Goal: Information Seeking & Learning: Learn about a topic

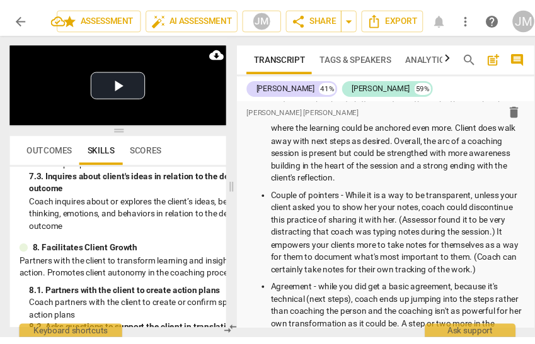
scroll to position [1178, 0]
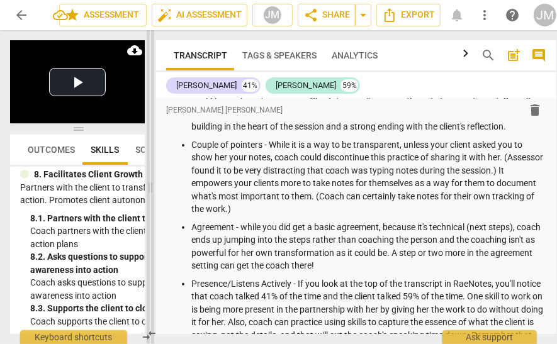
drag, startPoint x: 320, startPoint y: 187, endPoint x: 149, endPoint y: 188, distance: 171.3
click at [149, 188] on span at bounding box center [151, 187] width 8 height 314
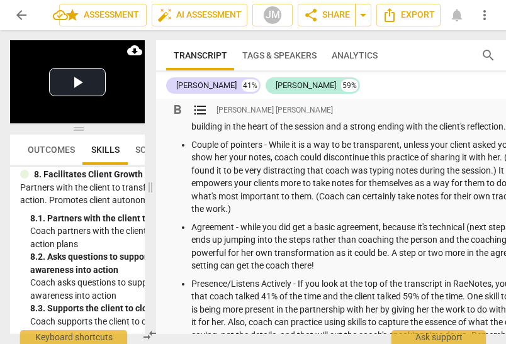
click at [503, 115] on div "format_bold format_list_bulleted [PERSON_NAME] [PERSON_NAME] delete" at bounding box center [356, 110] width 380 height 23
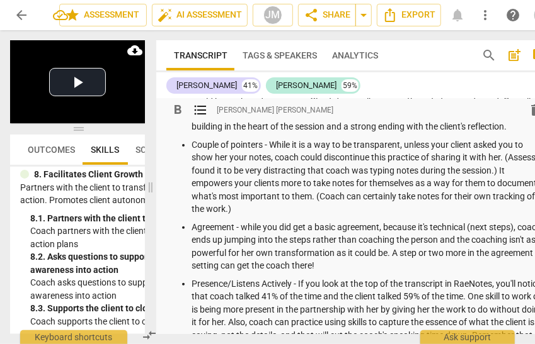
click at [501, 183] on p "Couple of pointers - While it is a way to be transparent, unless your client as…" at bounding box center [368, 177] width 355 height 77
click at [450, 109] on div "format_bold format_list_bulleted [PERSON_NAME] [PERSON_NAME] delete" at bounding box center [356, 110] width 380 height 23
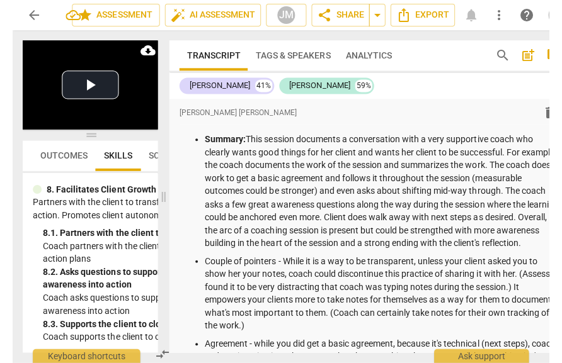
scroll to position [1168, 0]
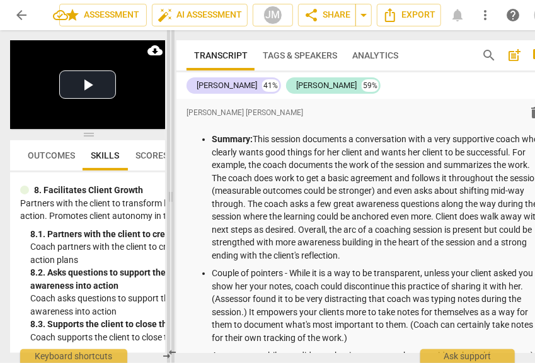
drag, startPoint x: 151, startPoint y: 197, endPoint x: 171, endPoint y: 197, distance: 20.2
click at [171, 197] on span at bounding box center [171, 196] width 8 height 333
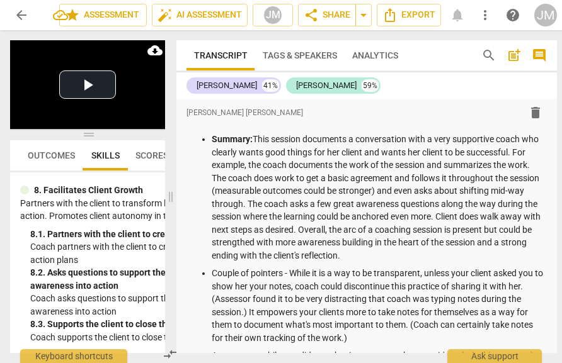
click at [557, 300] on div "Transcript Tags & Speakers Analytics search post_add comment [PERSON_NAME] 41% …" at bounding box center [369, 196] width 396 height 333
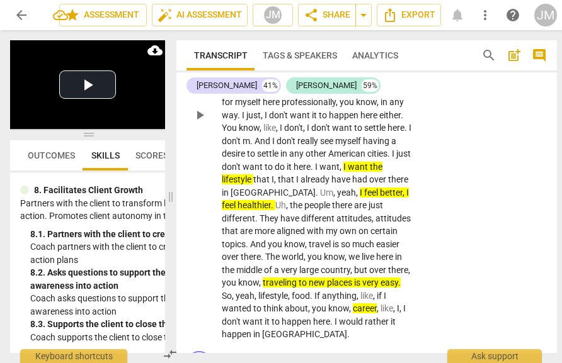
scroll to position [2535, 0]
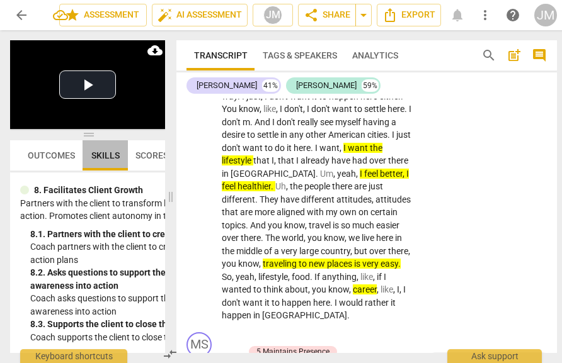
click at [103, 153] on span "Skills" at bounding box center [105, 156] width 28 height 10
click at [152, 217] on p "Partners with the client to transform learning and insight into action. Promote…" at bounding box center [147, 210] width 255 height 26
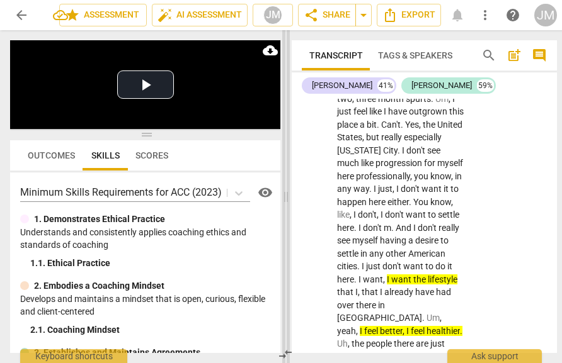
scroll to position [3435, 0]
drag, startPoint x: 173, startPoint y: 278, endPoint x: 288, endPoint y: 268, distance: 115.1
click at [288, 268] on span at bounding box center [286, 196] width 8 height 333
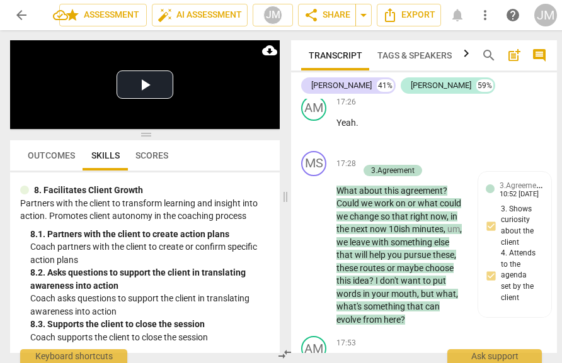
scroll to position [7718, 0]
